Goal: Task Accomplishment & Management: Manage account settings

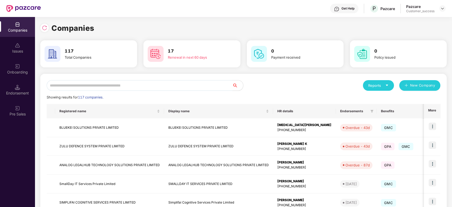
click at [86, 89] on input "text" at bounding box center [140, 85] width 186 height 11
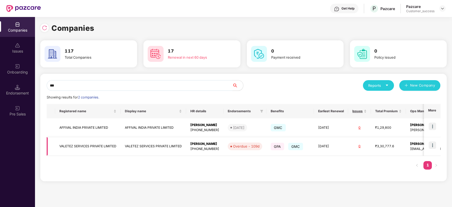
type input "***"
click at [432, 143] on img at bounding box center [432, 144] width 7 height 7
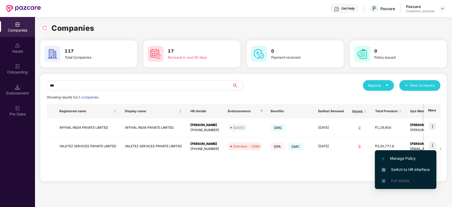
click at [399, 169] on span "Switch to HR interface" at bounding box center [406, 170] width 48 height 6
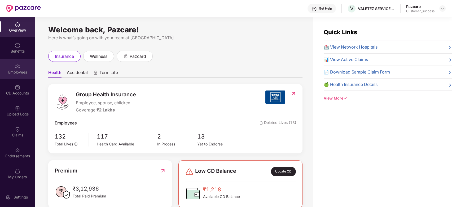
click at [22, 63] on div "Employees" at bounding box center [17, 69] width 35 height 20
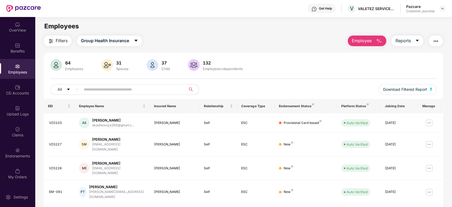
click at [138, 87] on input "text" at bounding box center [131, 89] width 95 height 8
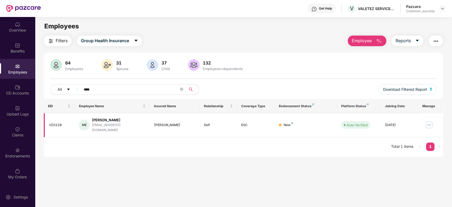
type input "****"
click at [430, 122] on img at bounding box center [429, 125] width 8 height 8
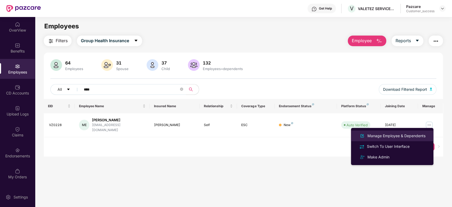
click at [394, 133] on div "Manage Employee & Dependents" at bounding box center [397, 136] width 60 height 6
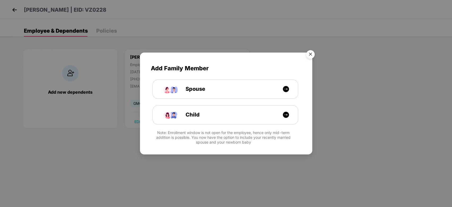
click at [310, 55] on img "Close" at bounding box center [310, 55] width 15 height 15
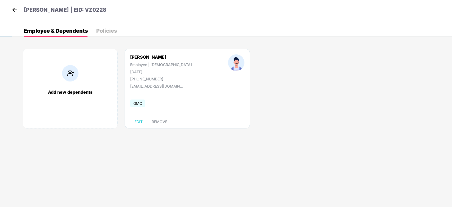
click at [193, 113] on div "[PERSON_NAME] Employee | [DEMOGRAPHIC_DATA] [DATE] [PHONE_NUMBER] [EMAIL_ADDRES…" at bounding box center [188, 89] width 126 height 80
click at [106, 29] on div "Policies" at bounding box center [106, 30] width 21 height 5
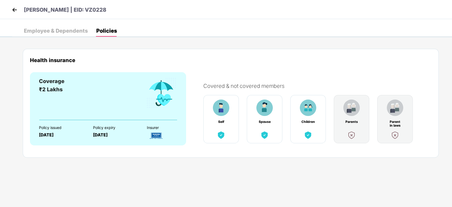
click at [61, 33] on div "Employee & Dependents" at bounding box center [56, 30] width 64 height 5
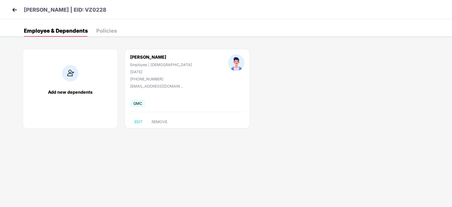
click at [186, 112] on div "[PERSON_NAME] Employee | [DEMOGRAPHIC_DATA] [DATE] [PHONE_NUMBER] [EMAIL_ADDRES…" at bounding box center [188, 89] width 126 height 80
click at [14, 13] on img at bounding box center [15, 10] width 8 height 8
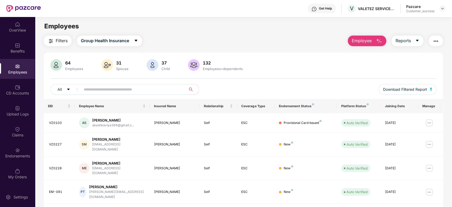
click at [123, 92] on input "text" at bounding box center [131, 89] width 95 height 8
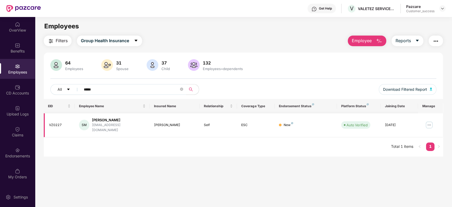
type input "*****"
click at [432, 122] on img at bounding box center [429, 125] width 8 height 8
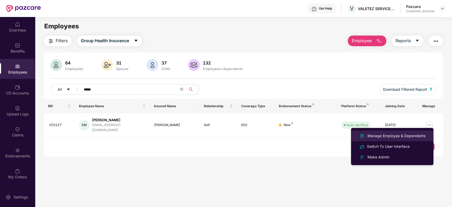
click at [387, 133] on div "Manage Employee & Dependents" at bounding box center [397, 136] width 60 height 6
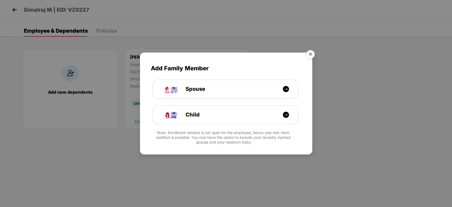
click at [310, 55] on img "Close" at bounding box center [310, 55] width 15 height 15
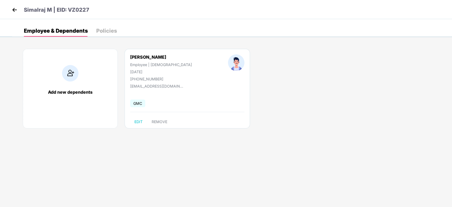
click at [183, 139] on div "Add new dependents Simalraj M Employee | [DEMOGRAPHIC_DATA] [DATE] [PHONE_NUMBE…" at bounding box center [232, 91] width 440 height 101
click at [18, 10] on img at bounding box center [15, 10] width 8 height 8
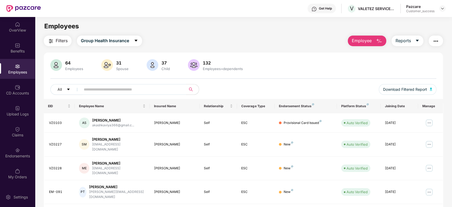
click at [141, 91] on input "text" at bounding box center [131, 89] width 95 height 8
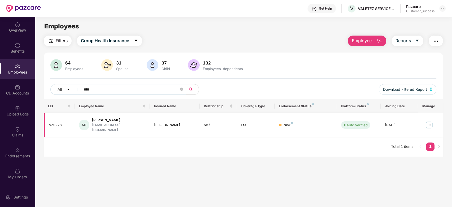
type input "****"
click at [104, 122] on div "[PERSON_NAME]" at bounding box center [119, 120] width 54 height 5
click at [431, 121] on img at bounding box center [429, 125] width 8 height 8
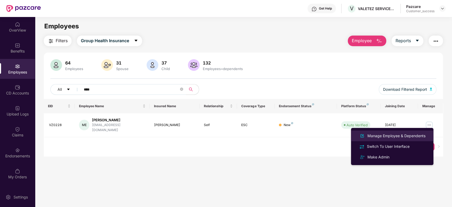
click at [395, 137] on div "Manage Employee & Dependents" at bounding box center [397, 136] width 60 height 6
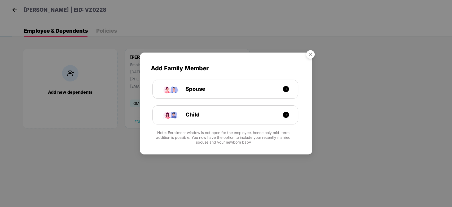
click at [310, 55] on img "Close" at bounding box center [310, 55] width 15 height 15
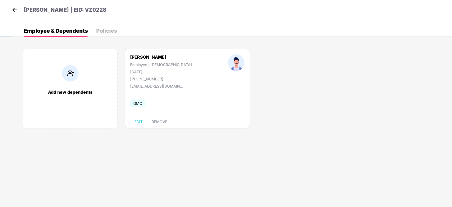
click at [95, 31] on div "Employee & Dependents Policies" at bounding box center [70, 31] width 93 height 12
click at [102, 31] on div "Policies" at bounding box center [106, 30] width 21 height 5
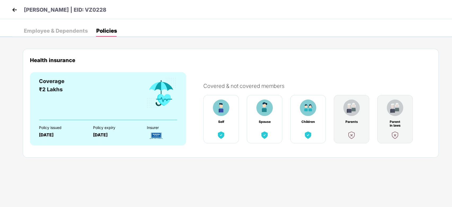
click at [12, 11] on img at bounding box center [15, 10] width 8 height 8
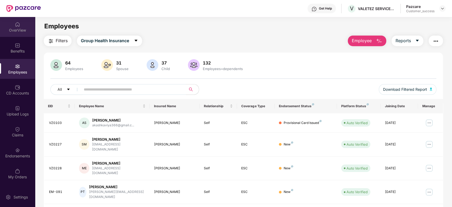
click at [18, 26] on img at bounding box center [17, 24] width 5 height 5
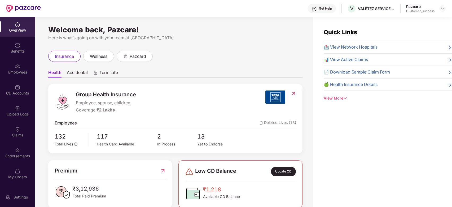
click at [433, 10] on div "Customer_success" at bounding box center [421, 11] width 28 height 4
click at [443, 9] on img at bounding box center [443, 8] width 4 height 4
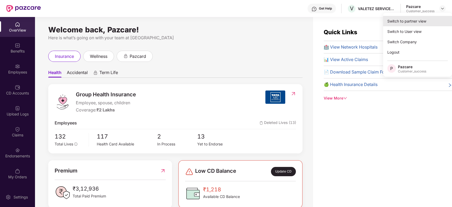
click at [416, 21] on div "Switch to partner view" at bounding box center [417, 21] width 69 height 10
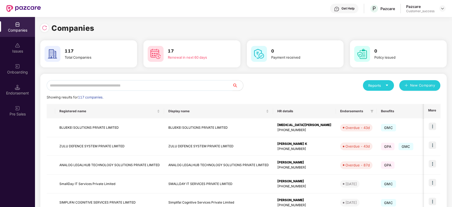
click at [110, 87] on input "text" at bounding box center [140, 85] width 186 height 11
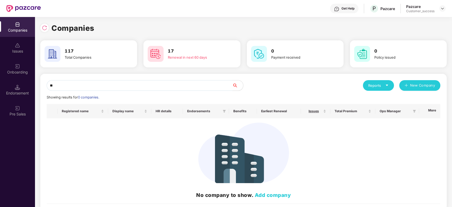
type input "*"
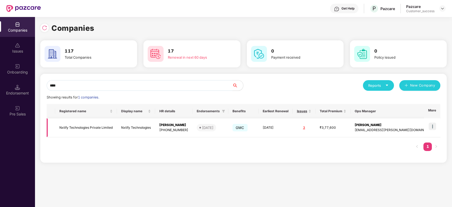
type input "****"
click at [433, 126] on img at bounding box center [432, 126] width 7 height 7
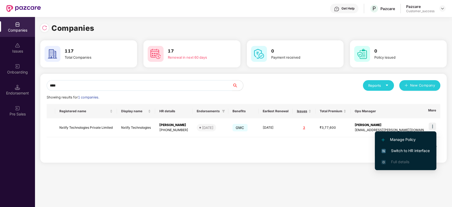
click at [406, 149] on span "Switch to HR interface" at bounding box center [406, 151] width 48 height 6
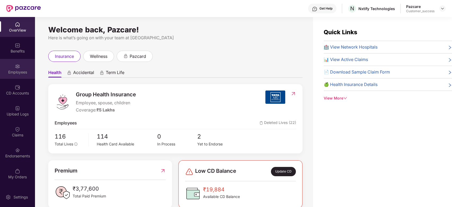
click at [16, 65] on img at bounding box center [17, 66] width 5 height 5
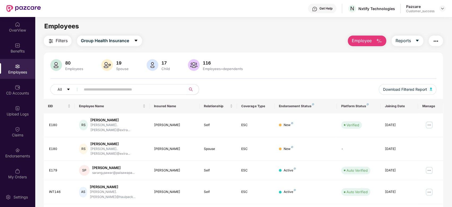
drag, startPoint x: 126, startPoint y: 84, endPoint x: 127, endPoint y: 87, distance: 2.7
click at [127, 87] on span at bounding box center [131, 89] width 109 height 11
click at [127, 87] on input "text" at bounding box center [131, 89] width 95 height 8
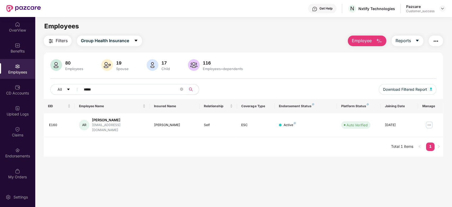
type input "*****"
click at [431, 123] on img at bounding box center [429, 125] width 8 height 8
click at [309, 160] on main "Employees Filters Group Health Insurance Employee Reports 80 Employees 19 Spous…" at bounding box center [243, 120] width 417 height 207
click at [430, 122] on img at bounding box center [429, 125] width 8 height 8
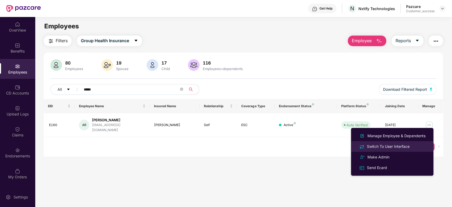
click at [395, 145] on div "Switch To User Interface" at bounding box center [388, 147] width 45 height 6
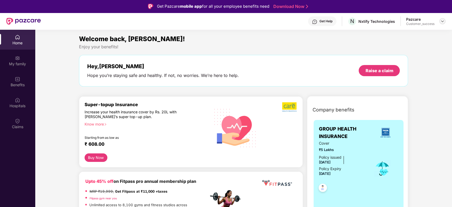
click at [443, 22] on img at bounding box center [443, 21] width 4 height 4
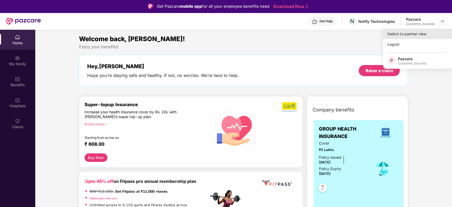
click at [417, 36] on div "Switch to partner view" at bounding box center [417, 34] width 69 height 10
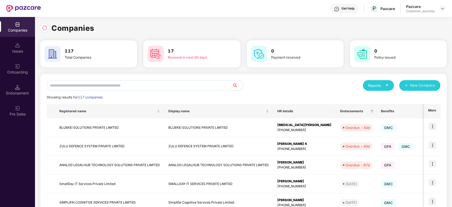
click at [175, 86] on input "text" at bounding box center [140, 85] width 186 height 11
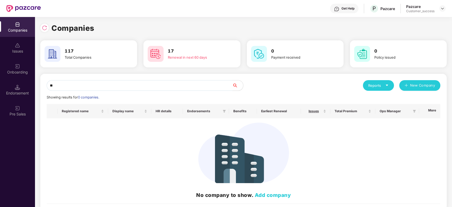
type input "*"
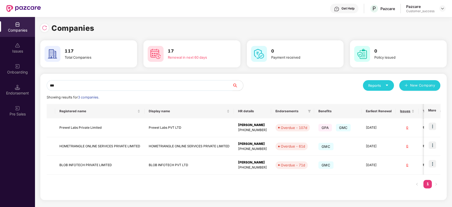
type input "***"
click at [104, 131] on td "Prewel Labs Private Limited" at bounding box center [99, 127] width 89 height 19
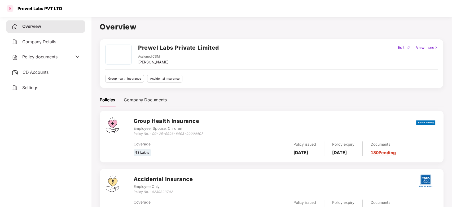
click at [11, 7] on div at bounding box center [10, 8] width 8 height 8
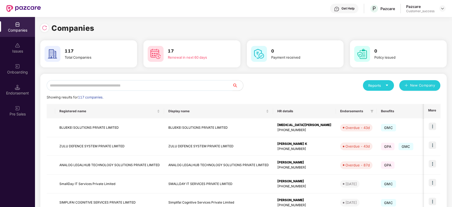
click at [106, 87] on input "text" at bounding box center [140, 85] width 186 height 11
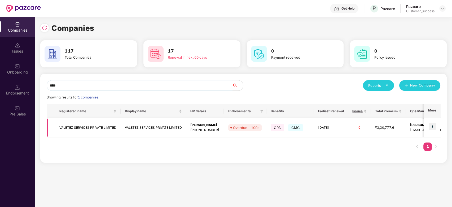
type input "****"
click at [434, 124] on img at bounding box center [432, 126] width 7 height 7
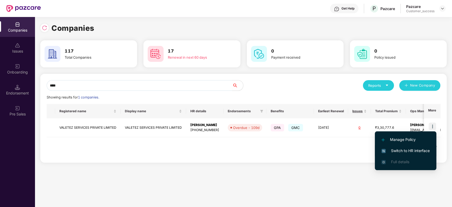
click at [399, 149] on span "Switch to HR interface" at bounding box center [406, 151] width 48 height 6
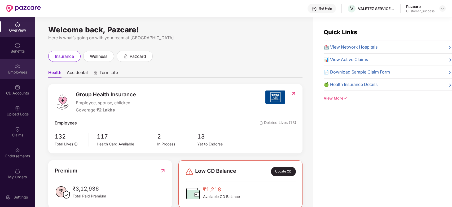
click at [18, 68] on img at bounding box center [17, 66] width 5 height 5
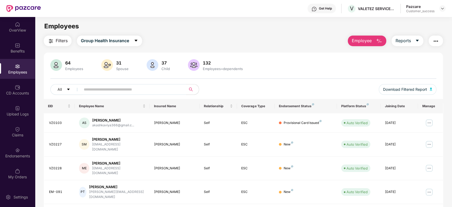
click at [100, 92] on input "text" at bounding box center [131, 89] width 95 height 8
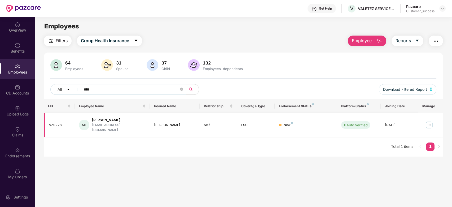
type input "****"
click at [429, 124] on img at bounding box center [429, 125] width 8 height 8
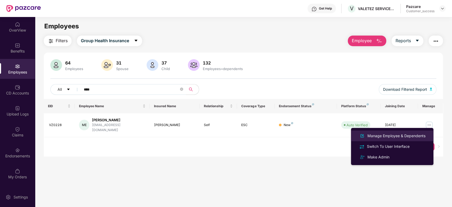
click at [377, 132] on li "Manage Employee & Dependents" at bounding box center [392, 136] width 83 height 11
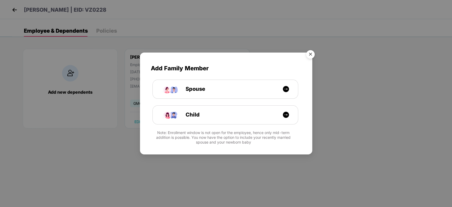
click at [309, 56] on img "Close" at bounding box center [310, 55] width 15 height 15
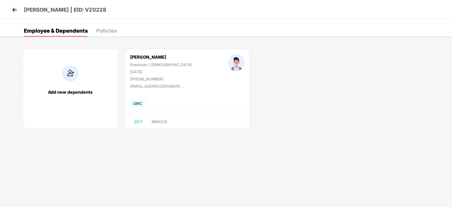
click at [15, 12] on img at bounding box center [15, 10] width 8 height 8
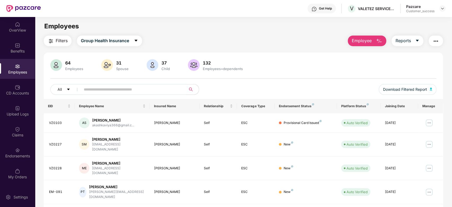
click at [117, 91] on input "text" at bounding box center [131, 89] width 95 height 8
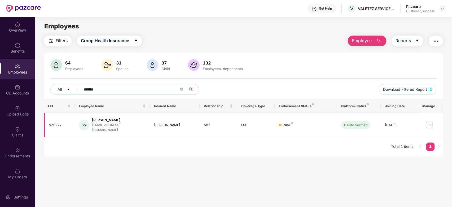
type input "*******"
click at [428, 121] on img at bounding box center [429, 125] width 8 height 8
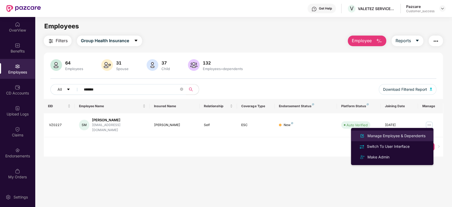
click at [395, 135] on div "Manage Employee & Dependents" at bounding box center [397, 136] width 60 height 6
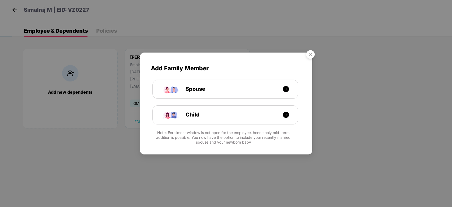
click at [311, 54] on img "Close" at bounding box center [310, 55] width 15 height 15
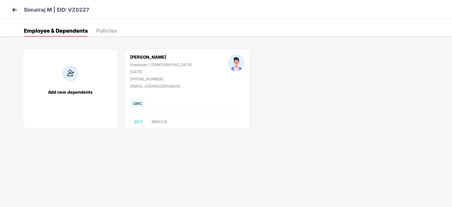
click at [108, 28] on div "Policies" at bounding box center [106, 30] width 21 height 5
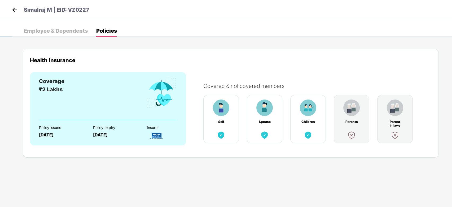
click at [49, 25] on div "Employee & Dependents" at bounding box center [56, 31] width 64 height 12
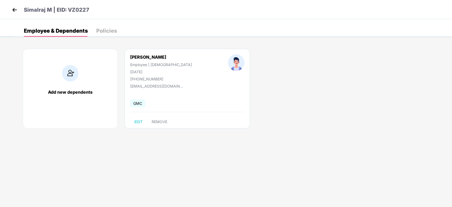
click at [20, 11] on header "Simalraj M | EID: VZ0227" at bounding box center [50, 11] width 79 height 10
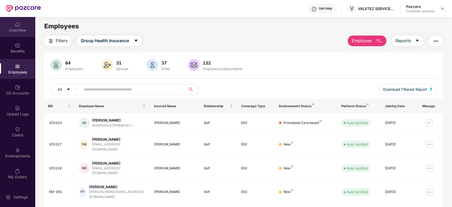
click at [22, 33] on div "OverView" at bounding box center [17, 30] width 35 height 5
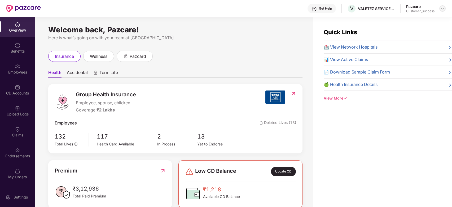
click at [445, 6] on img at bounding box center [443, 8] width 4 height 4
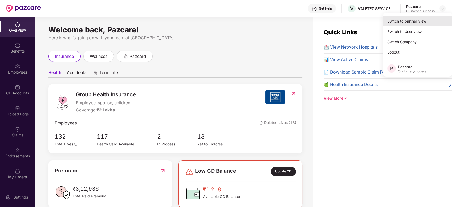
click at [417, 20] on div "Switch to partner view" at bounding box center [417, 21] width 69 height 10
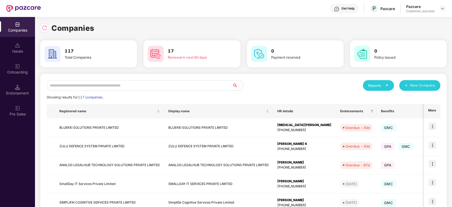
click at [134, 87] on input "text" at bounding box center [140, 85] width 186 height 11
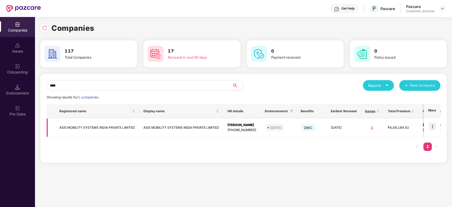
type input "****"
click at [111, 127] on td "ASIS MOBILITY SYSTEMS INDIA PRIVATE LIMITED" at bounding box center [97, 127] width 84 height 19
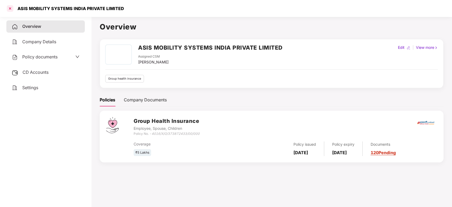
click at [9, 8] on div at bounding box center [10, 8] width 8 height 8
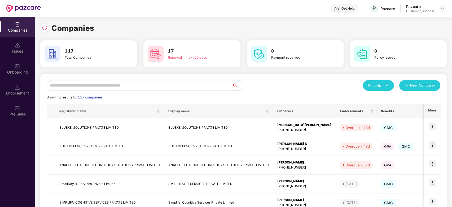
click at [122, 87] on input "text" at bounding box center [140, 85] width 186 height 11
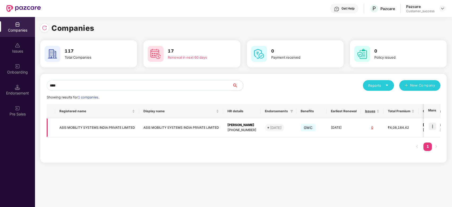
type input "****"
click at [435, 125] on img at bounding box center [432, 126] width 7 height 7
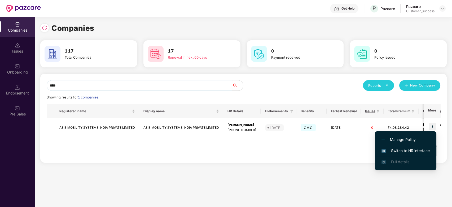
click at [398, 148] on span "Switch to HR interface" at bounding box center [406, 151] width 48 height 6
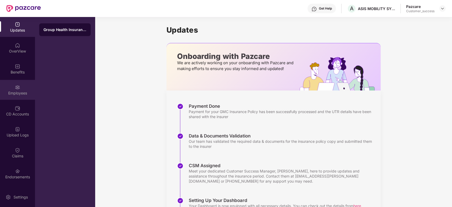
click at [15, 87] on img at bounding box center [17, 87] width 5 height 5
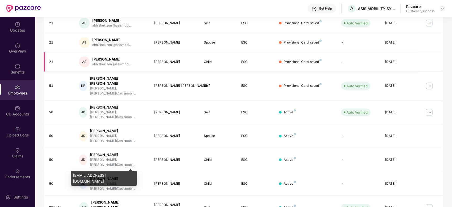
scroll to position [119, 0]
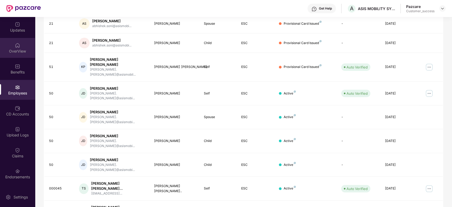
click at [15, 50] on div "OverView" at bounding box center [17, 51] width 35 height 5
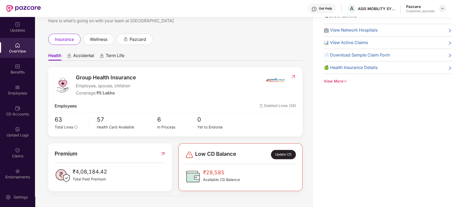
click at [442, 7] on img at bounding box center [443, 8] width 4 height 4
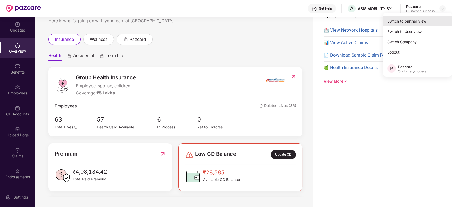
click at [412, 21] on div "Switch to partner view" at bounding box center [417, 21] width 69 height 10
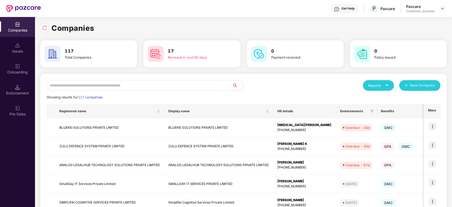
click at [111, 86] on input "text" at bounding box center [140, 85] width 186 height 11
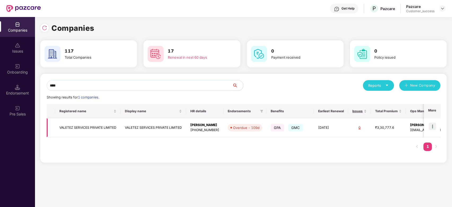
type input "****"
click at [435, 125] on img at bounding box center [432, 126] width 7 height 7
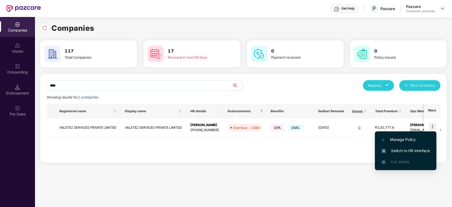
click at [402, 150] on span "Switch to HR interface" at bounding box center [406, 151] width 48 height 6
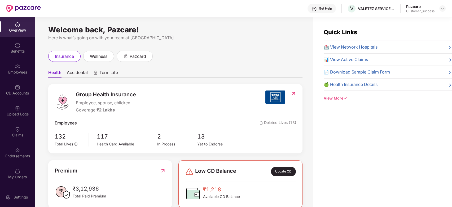
click at [18, 28] on div "OverView" at bounding box center [17, 30] width 35 height 5
click at [440, 5] on div "Pazcare Customer_success" at bounding box center [427, 8] width 40 height 9
click at [443, 9] on img at bounding box center [443, 8] width 4 height 4
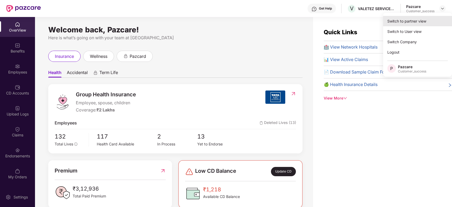
click at [422, 18] on div "Switch to partner view" at bounding box center [417, 21] width 69 height 10
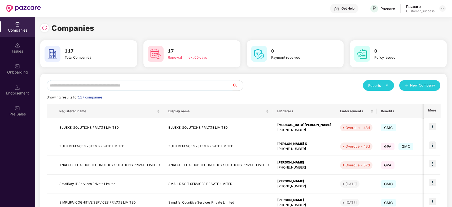
click at [111, 88] on input "text" at bounding box center [140, 85] width 186 height 11
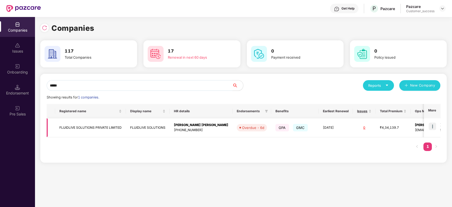
type input "*****"
click at [436, 125] on img at bounding box center [432, 126] width 7 height 7
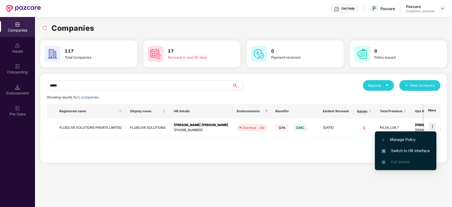
click at [399, 150] on span "Switch to HR interface" at bounding box center [406, 151] width 48 height 6
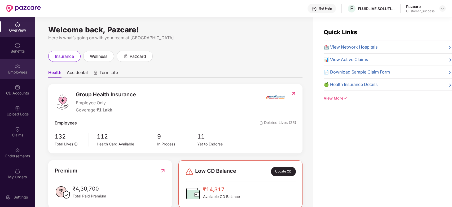
click at [14, 62] on div "Employees" at bounding box center [17, 69] width 35 height 20
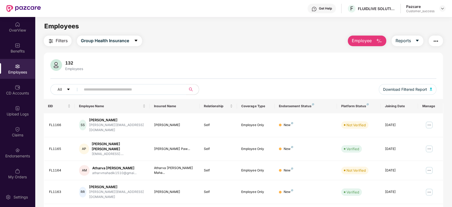
click at [132, 87] on input "text" at bounding box center [131, 89] width 95 height 8
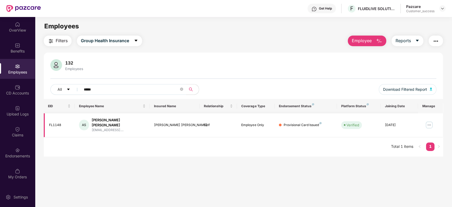
type input "****"
click at [430, 122] on img at bounding box center [429, 125] width 8 height 8
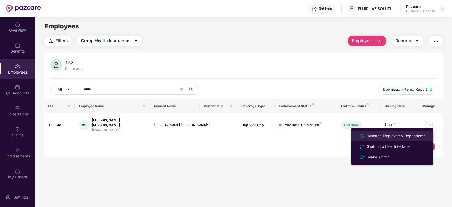
click at [395, 135] on div "Manage Employee & Dependents" at bounding box center [397, 136] width 60 height 6
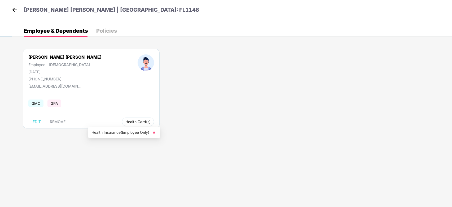
click at [122, 124] on button "Health Card(s)" at bounding box center [138, 122] width 32 height 8
click at [118, 128] on li "Health Insurance(Employee Only)" at bounding box center [124, 132] width 72 height 8
